Goal: Task Accomplishment & Management: Manage account settings

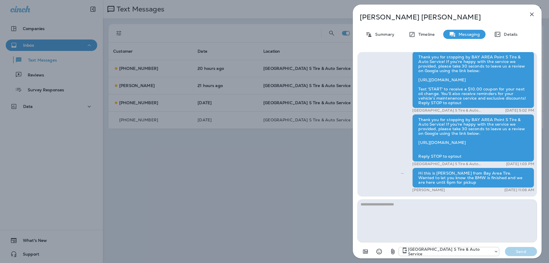
click at [202, 65] on div "[PERSON_NAME] Summary Timeline Messaging Details Thank you for stopping by BAY …" at bounding box center [274, 131] width 549 height 263
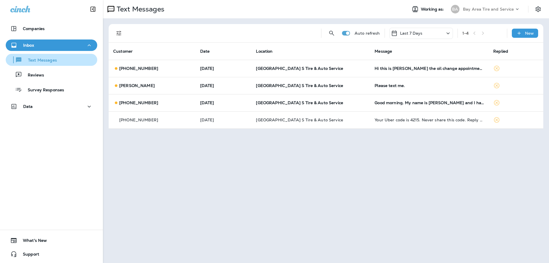
click at [35, 62] on p "Text Messages" at bounding box center [39, 60] width 35 height 5
click at [35, 45] on div "Inbox" at bounding box center [51, 45] width 82 height 7
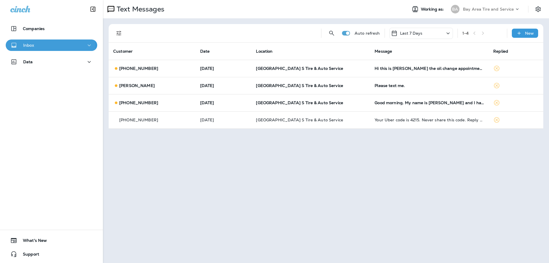
click at [37, 47] on div "Inbox" at bounding box center [51, 45] width 82 height 7
click at [37, 59] on p "Text Messages" at bounding box center [39, 60] width 35 height 5
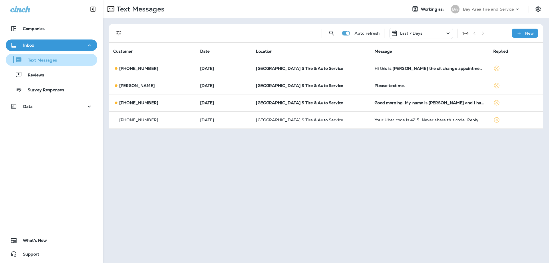
click at [37, 59] on p "Text Messages" at bounding box center [39, 60] width 35 height 5
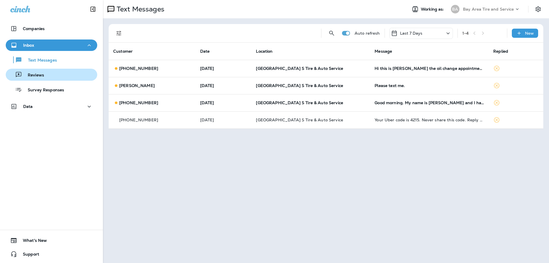
drag, startPoint x: 86, startPoint y: 56, endPoint x: 79, endPoint y: 70, distance: 14.7
click at [79, 67] on div "Text Messages Reviews Survey Responses" at bounding box center [52, 73] width 92 height 45
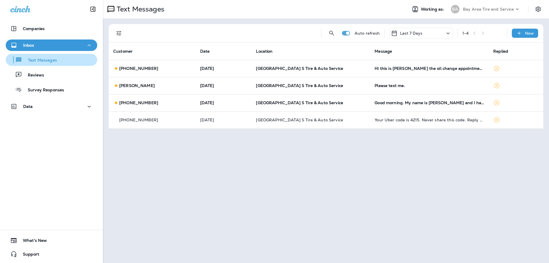
click at [76, 62] on div "Text Messages" at bounding box center [51, 60] width 87 height 9
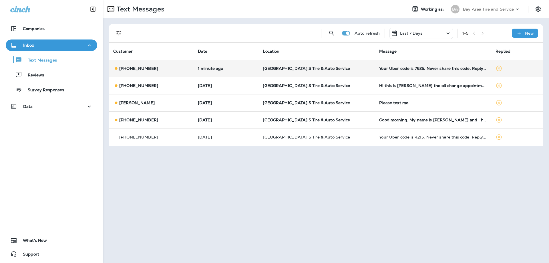
click at [239, 67] on p "1 minute ago" at bounding box center [226, 68] width 56 height 5
